Goal: Task Accomplishment & Management: Use online tool/utility

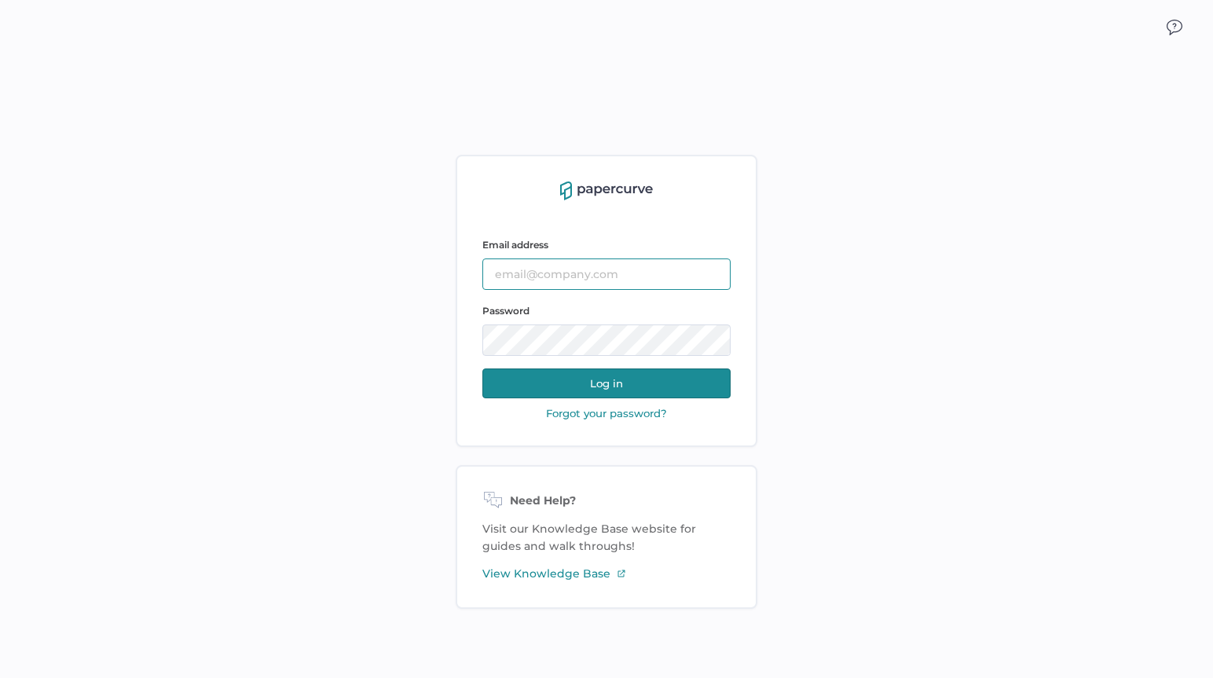
type input "alowry@saolrx.com"
click at [411, 345] on div "Email address alowry@saolrx.com Password Log in Forgot your password? Need Help…" at bounding box center [606, 381] width 1213 height 678
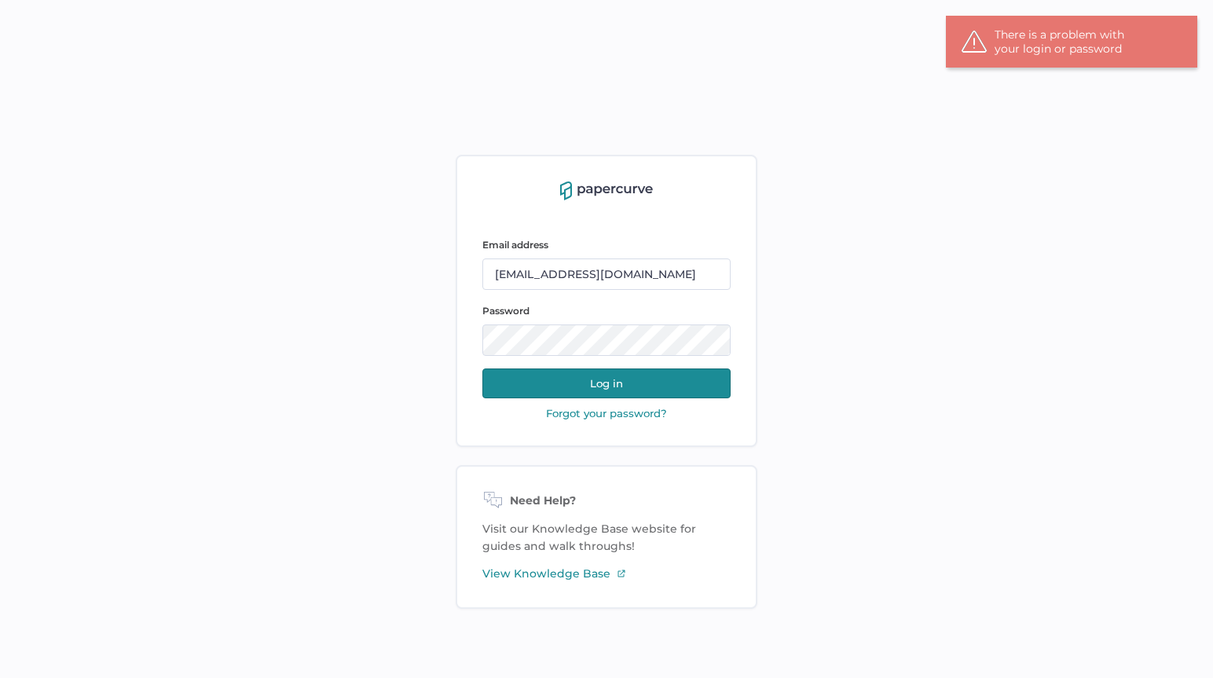
click at [907, 436] on div "Email address alowry@saolrx.com Password Log in Forgot your password? Need Help…" at bounding box center [606, 381] width 1213 height 678
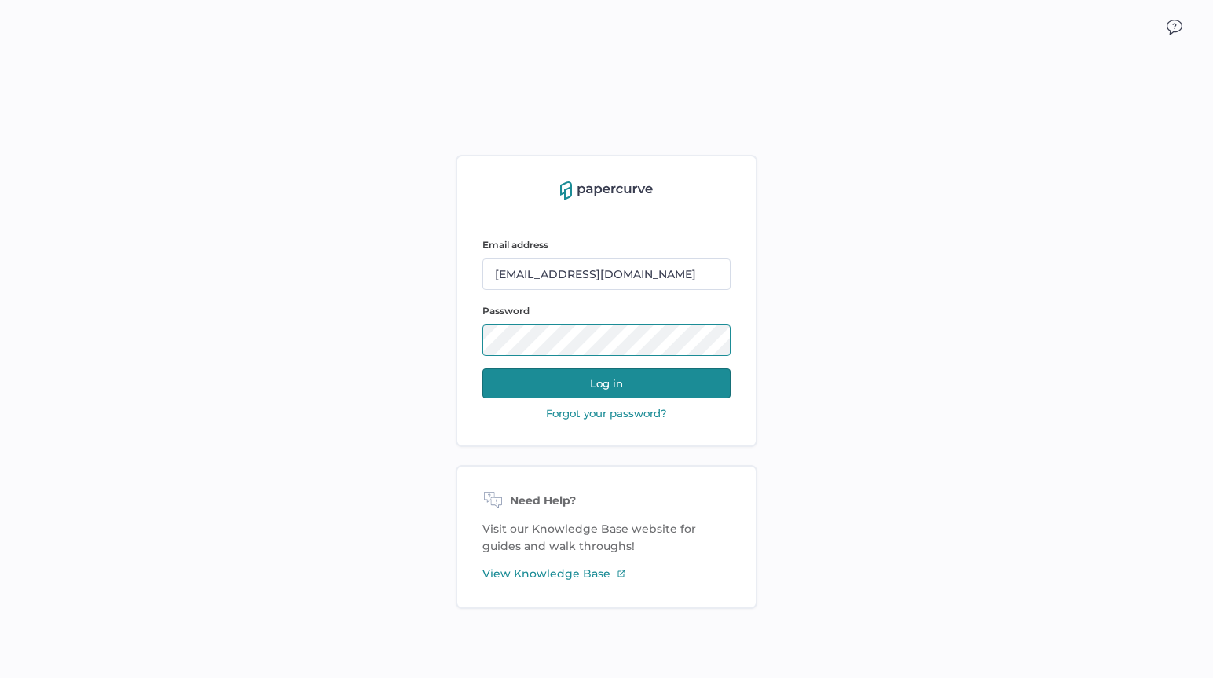
click at [448, 346] on div "Email address alowry@saolrx.com Password Log in Forgot your password? Need Help…" at bounding box center [606, 381] width 1213 height 678
click at [921, 439] on div "Email address alowry@saolrx.com Password Log in Forgot your password? Need Help…" at bounding box center [606, 381] width 1213 height 678
click at [592, 385] on button "Log in" at bounding box center [606, 384] width 248 height 30
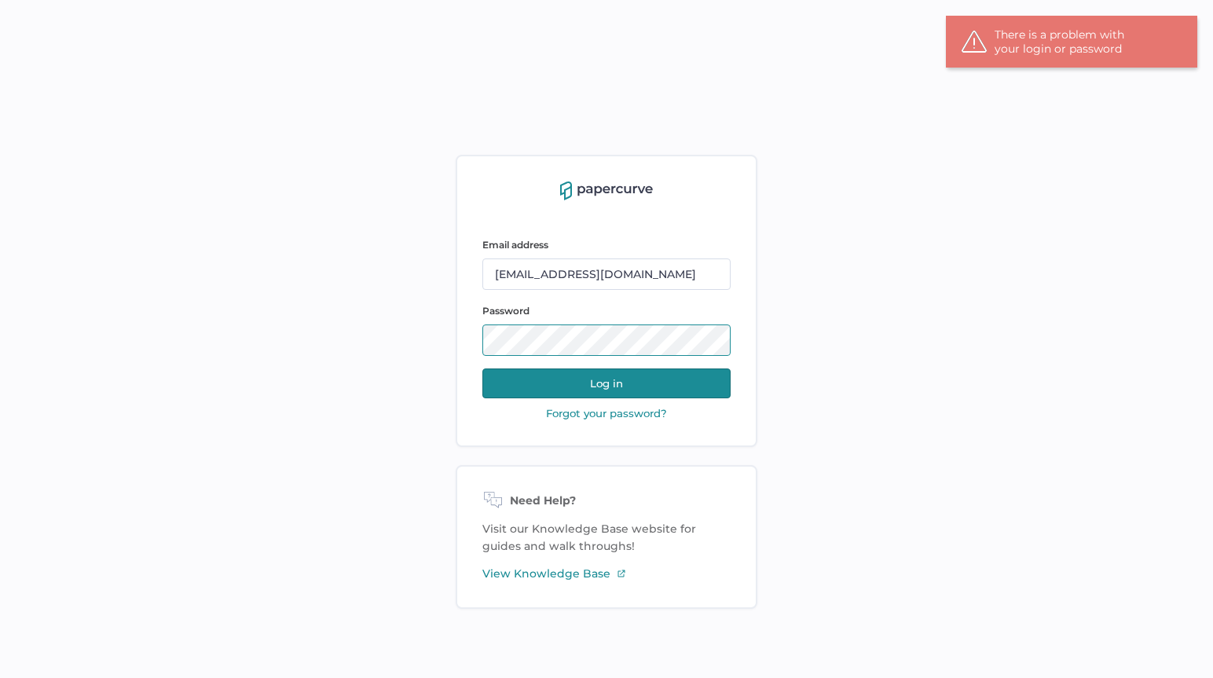
click at [416, 344] on div "Email address alowry@saolrx.com Password Log in Forgot your password? Need Help…" at bounding box center [606, 381] width 1213 height 678
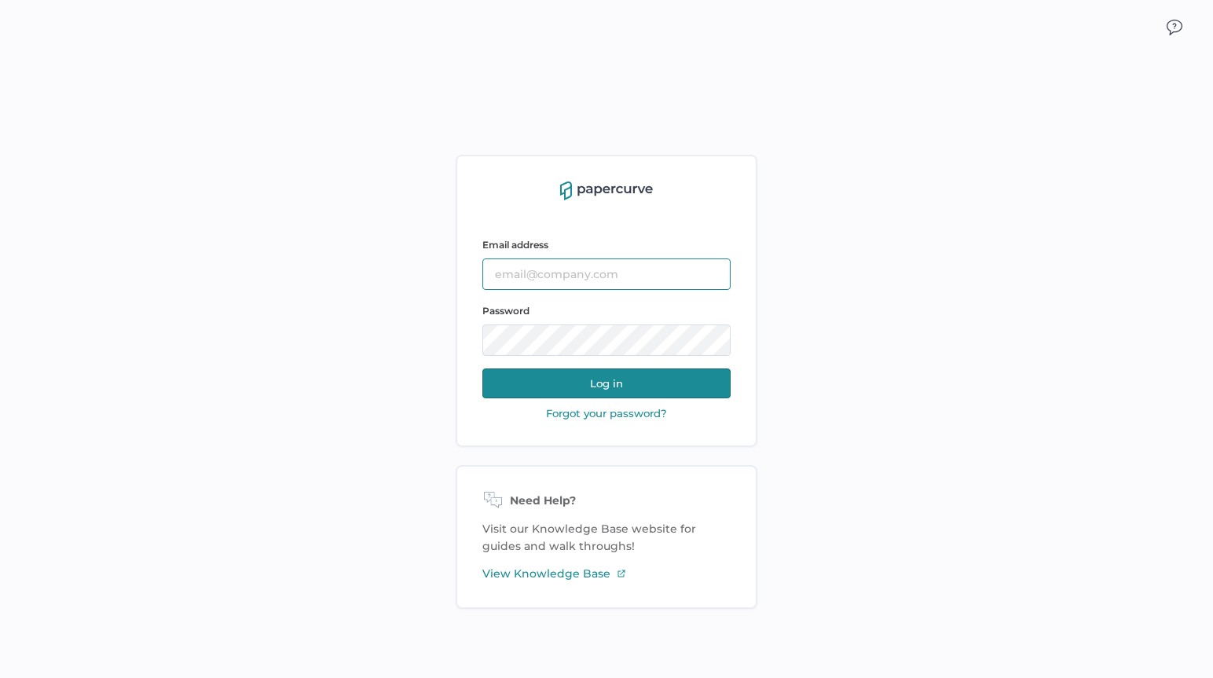
type input "alowry@saolrx.com"
click at [610, 381] on button "Log in" at bounding box center [606, 384] width 248 height 30
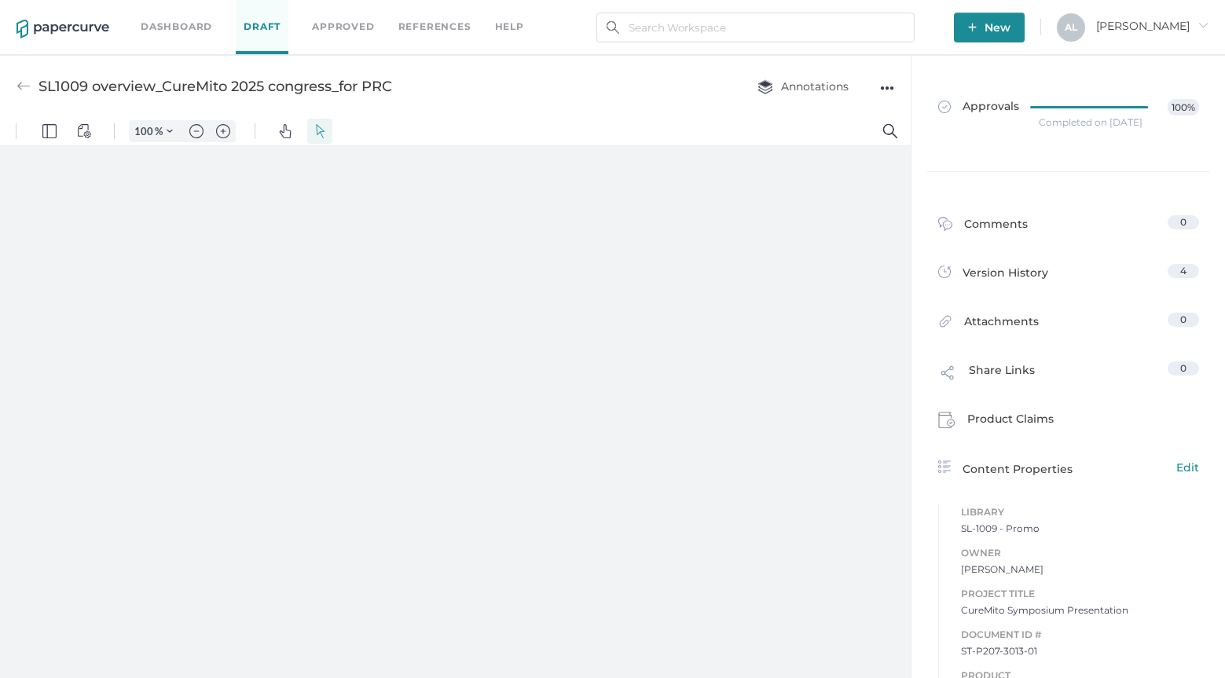
type input "60"
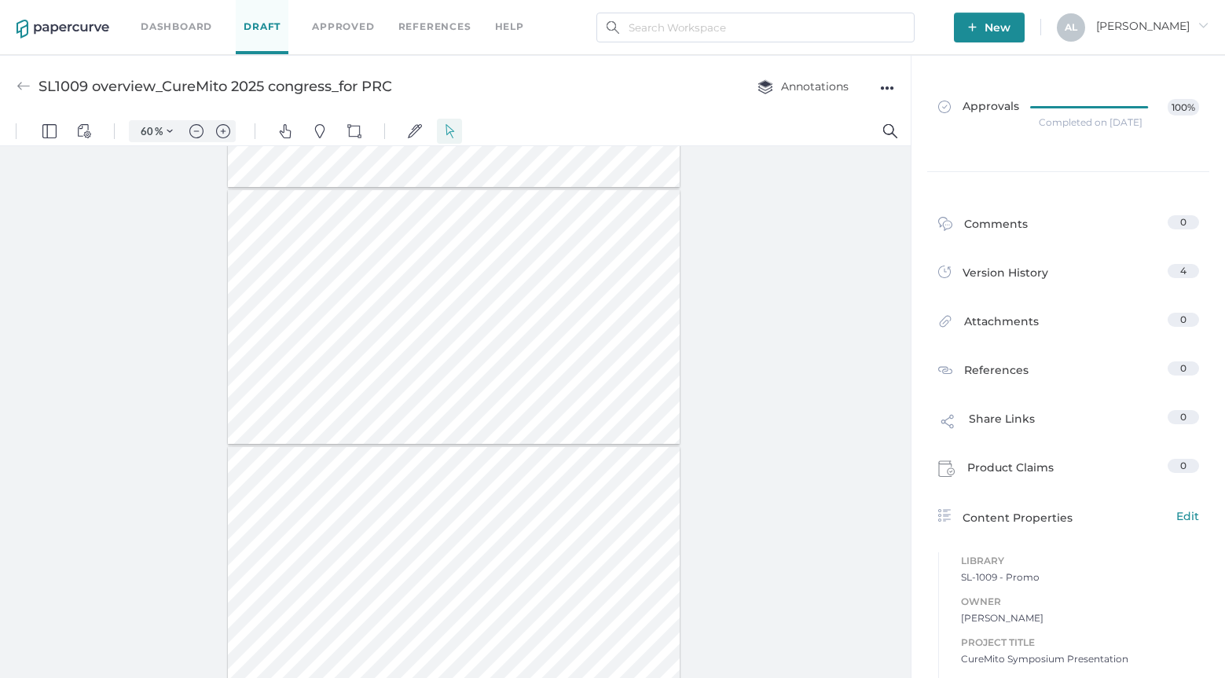
scroll to position [707, 0]
type input "5"
click at [222, 127] on img "Zoom in" at bounding box center [223, 131] width 14 height 14
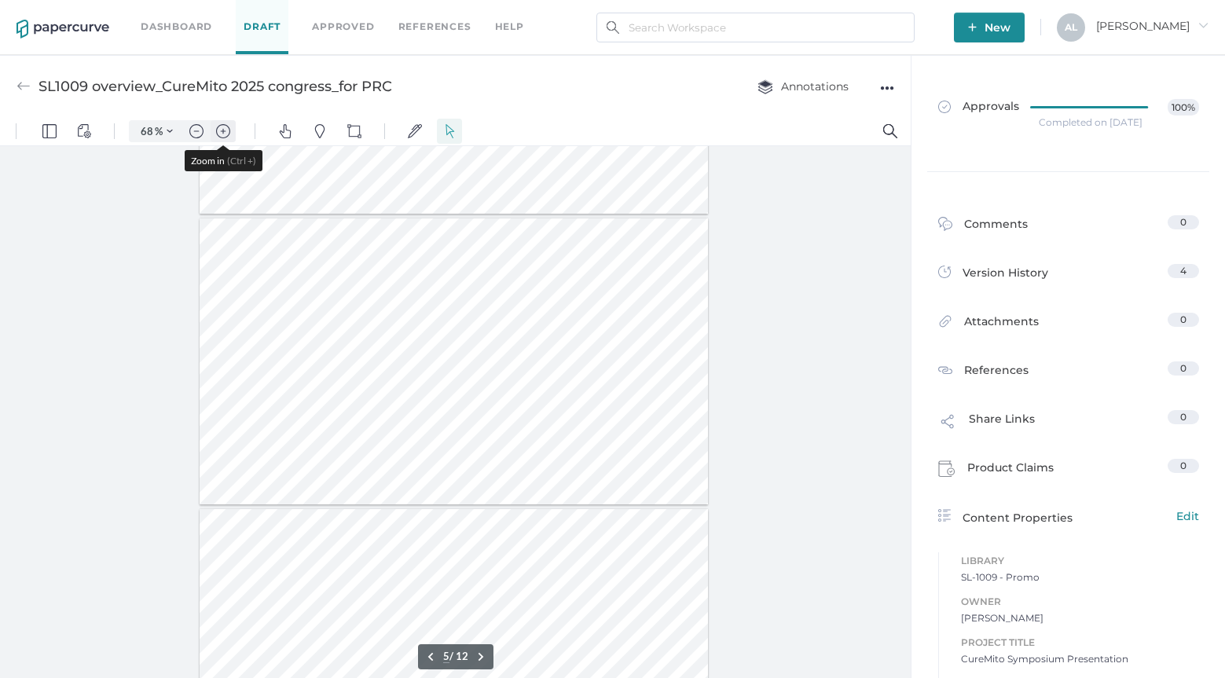
click at [222, 127] on img "Zoom in" at bounding box center [223, 131] width 14 height 14
click at [222, 128] on img "Zoom in" at bounding box center [223, 131] width 14 height 14
click at [196, 130] on img "Zoom out" at bounding box center [196, 131] width 14 height 14
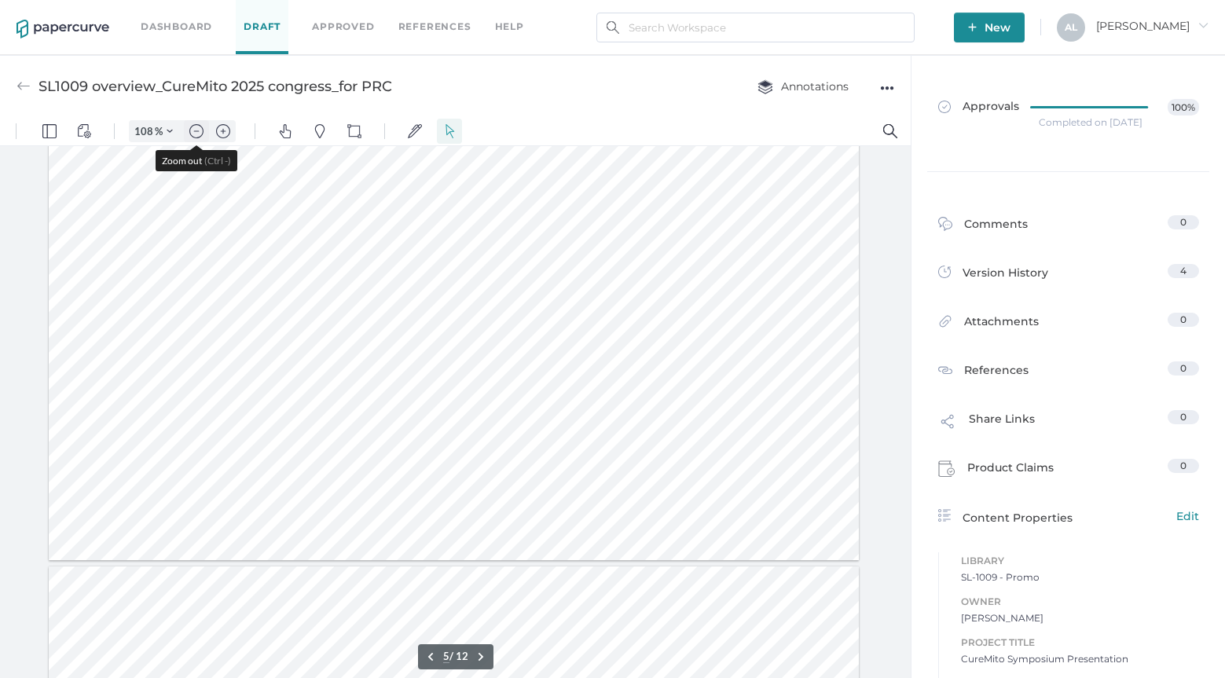
type input "83"
click at [321, 512] on div at bounding box center [454, 388] width 622 height 350
click at [315, 506] on div at bounding box center [454, 388] width 622 height 350
click at [639, 488] on div at bounding box center [454, 388] width 622 height 350
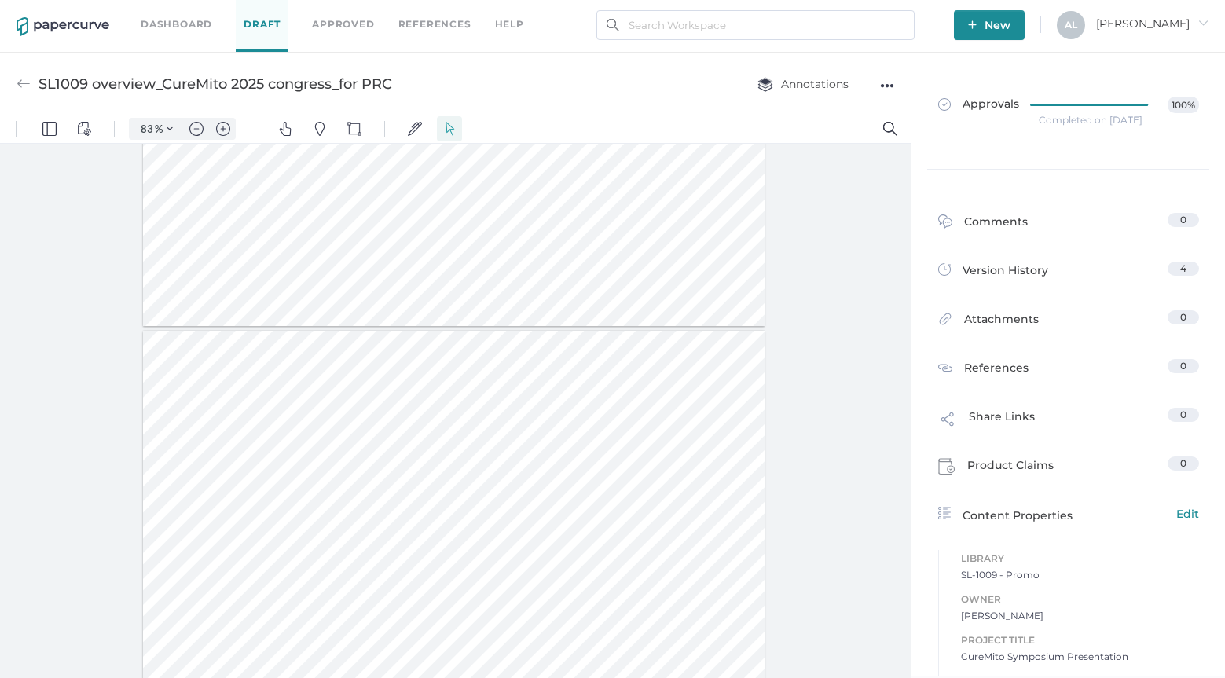
scroll to position [0, 0]
type input "11"
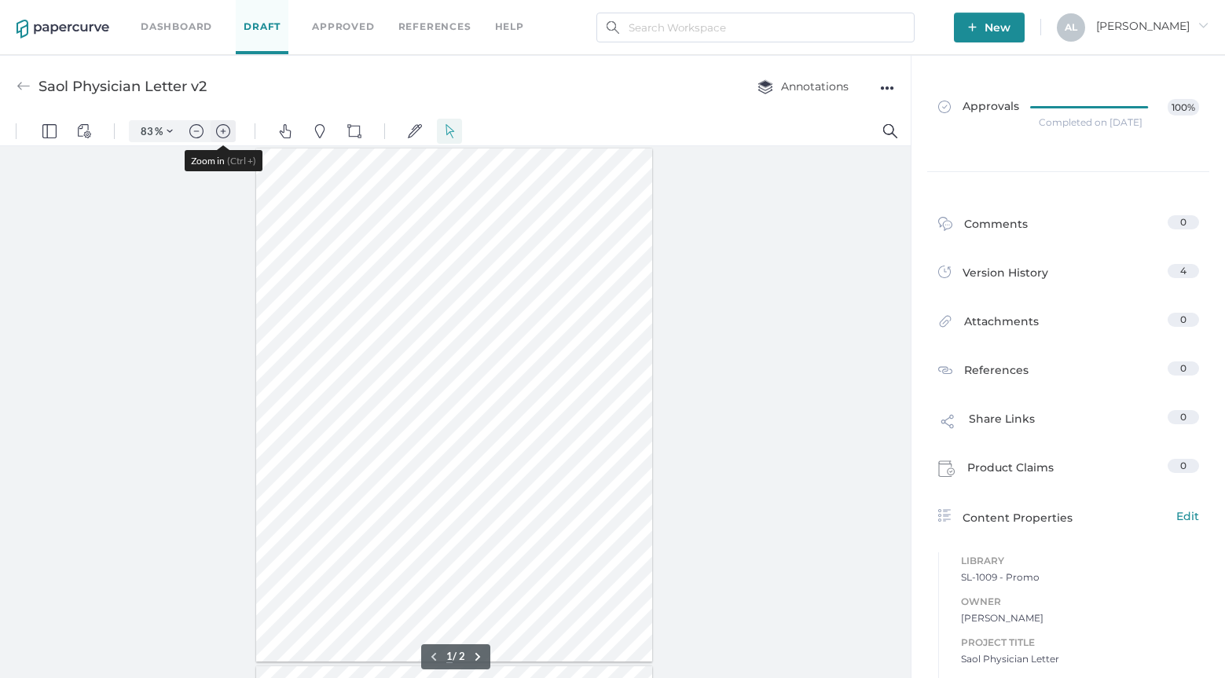
click at [226, 131] on img "Zoom in" at bounding box center [223, 131] width 14 height 14
type input "133"
